Goal: Task Accomplishment & Management: Manage account settings

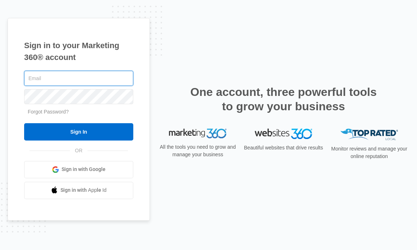
click at [56, 78] on input "text" at bounding box center [78, 78] width 109 height 15
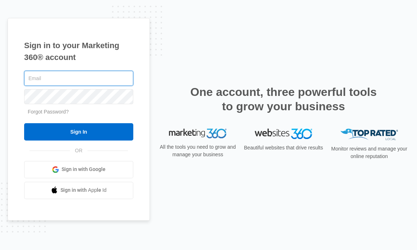
click at [56, 78] on input "text" at bounding box center [78, 78] width 109 height 15
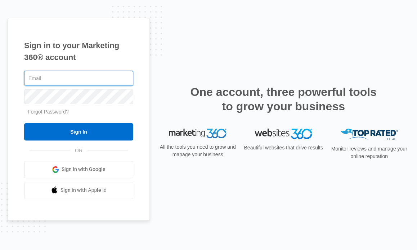
click at [56, 78] on input "text" at bounding box center [78, 78] width 109 height 15
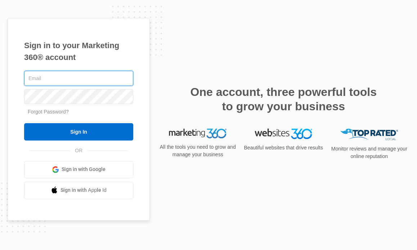
click at [56, 78] on input "text" at bounding box center [78, 78] width 109 height 15
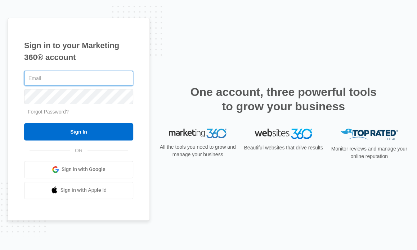
click at [56, 78] on input "text" at bounding box center [78, 78] width 109 height 15
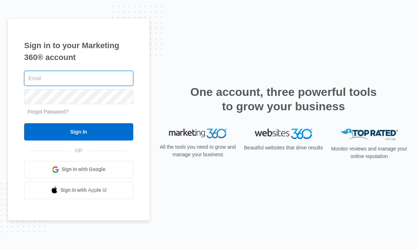
click at [56, 78] on input "text" at bounding box center [78, 78] width 109 height 15
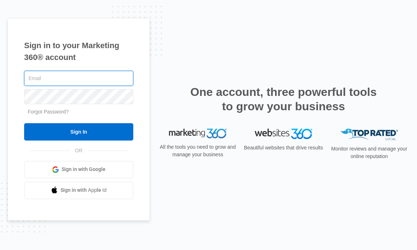
click at [56, 78] on input "text" at bounding box center [78, 78] width 109 height 15
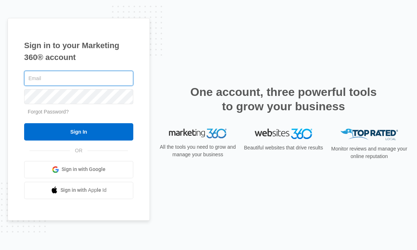
click at [56, 78] on input "text" at bounding box center [78, 78] width 109 height 15
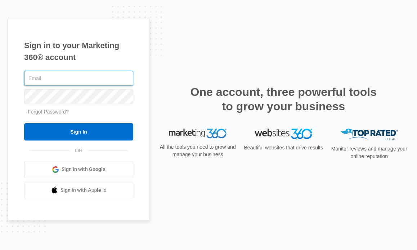
click at [56, 78] on input "text" at bounding box center [78, 78] width 109 height 15
drag, startPoint x: 56, startPoint y: 78, endPoint x: 157, endPoint y: 99, distance: 102.9
click at [69, 115] on form "Forgot Password? Sign In" at bounding box center [78, 104] width 109 height 71
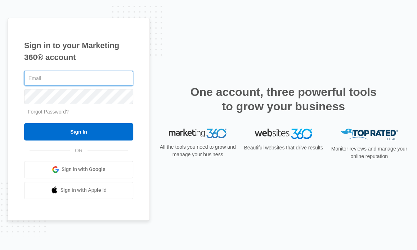
click at [68, 80] on input "text" at bounding box center [78, 78] width 109 height 15
type input "[EMAIL_ADDRESS][DOMAIN_NAME]"
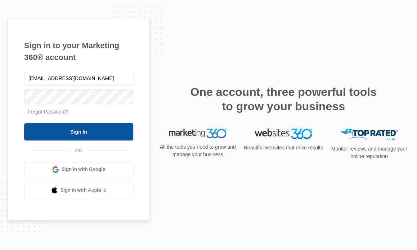
click at [91, 123] on input "Sign In" at bounding box center [78, 131] width 109 height 17
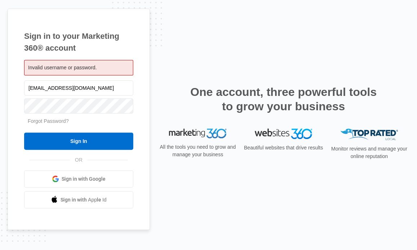
click at [90, 176] on span "Sign in with Google" at bounding box center [84, 180] width 44 height 8
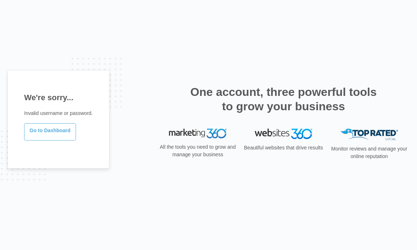
click at [45, 132] on link "Go to Dashboard" at bounding box center [50, 131] width 52 height 17
